Goal: Entertainment & Leisure: Consume media (video, audio)

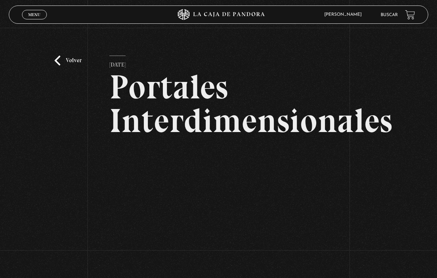
click at [38, 10] on link "Menu Cerrar" at bounding box center [34, 15] width 25 height 10
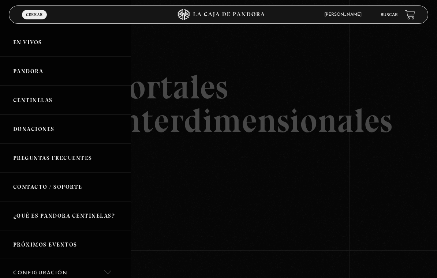
click at [47, 75] on link "Pandora" at bounding box center [65, 71] width 131 height 29
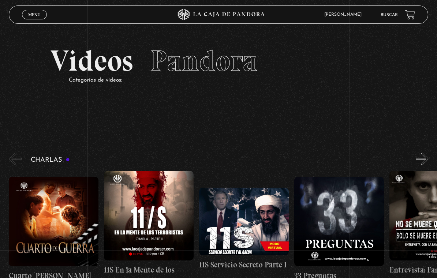
click at [43, 17] on link "Menu Cerrar" at bounding box center [34, 15] width 25 height 10
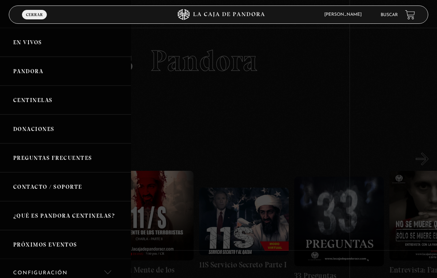
click at [38, 43] on link "En vivos" at bounding box center [65, 42] width 131 height 29
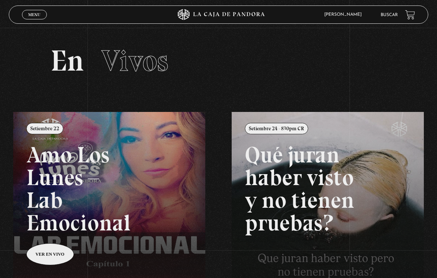
click at [40, 17] on span "Menu" at bounding box center [34, 14] width 12 height 4
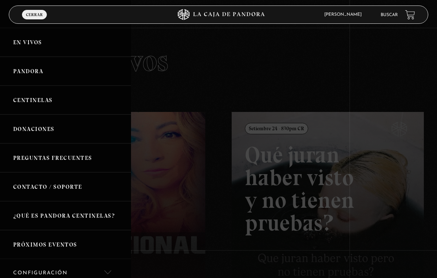
click at [44, 74] on link "Pandora" at bounding box center [65, 71] width 131 height 29
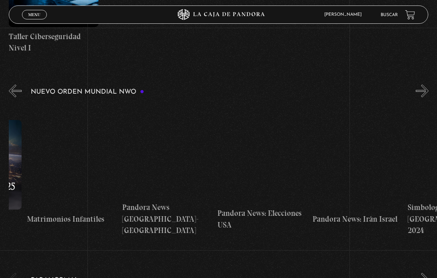
scroll to position [0, 1030]
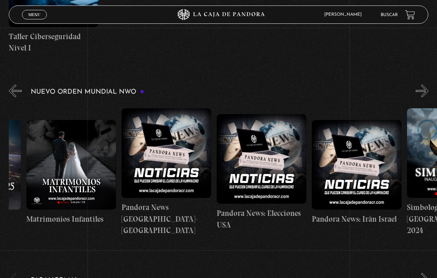
click at [175, 220] on h4 "Pandora News [GEOGRAPHIC_DATA]-[GEOGRAPHIC_DATA]" at bounding box center [167, 219] width 90 height 35
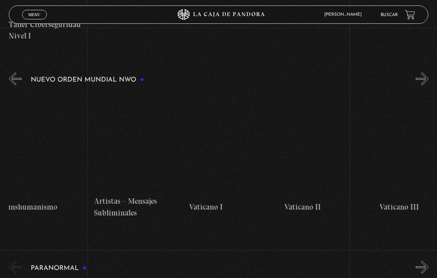
scroll to position [0, 5831]
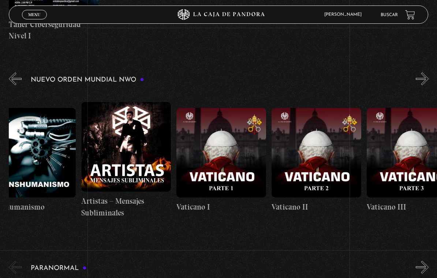
click at [223, 184] on figure at bounding box center [222, 153] width 90 height 90
